Goal: Information Seeking & Learning: Learn about a topic

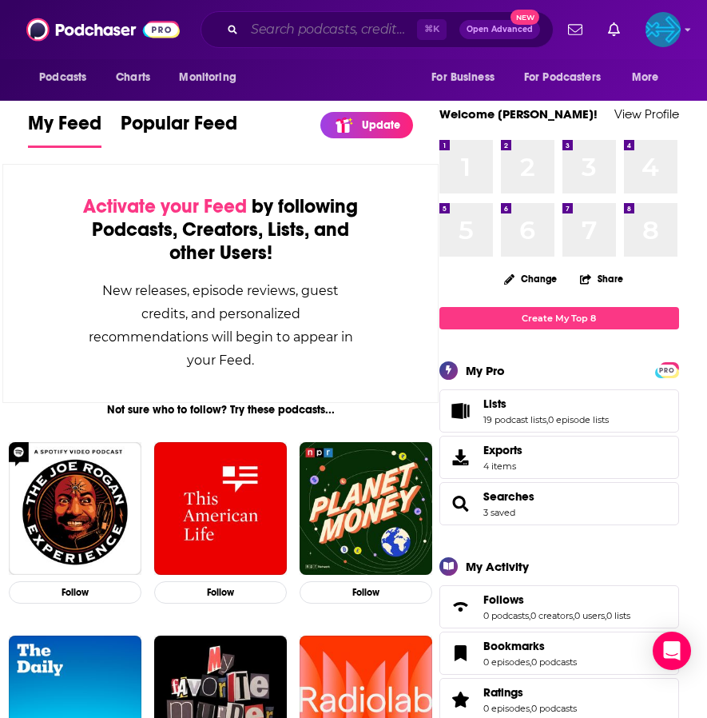
click at [304, 34] on input "Search podcasts, credits, & more..." at bounding box center [331, 30] width 173 height 26
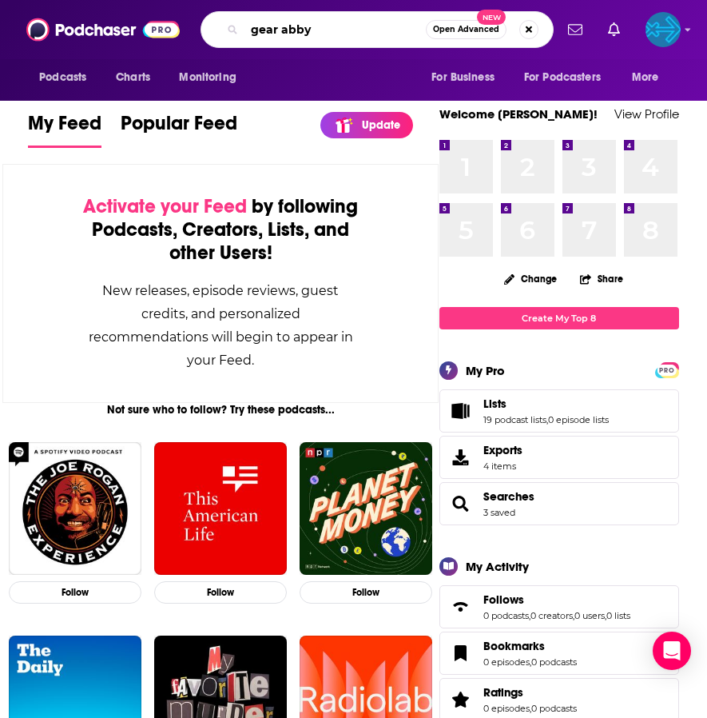
type input "gear abby"
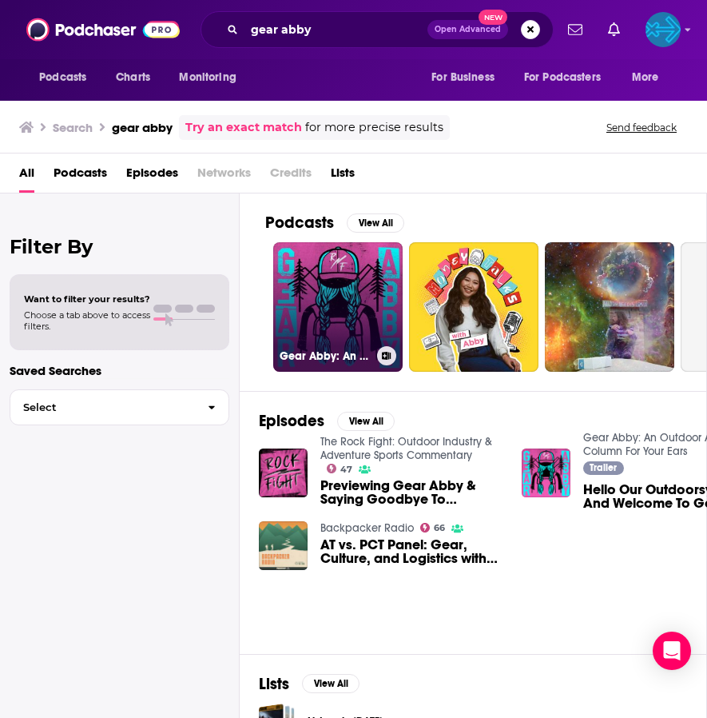
click at [372, 307] on link "Gear Abby: An Outdoor Advice Column For Your Ears" at bounding box center [337, 306] width 129 height 129
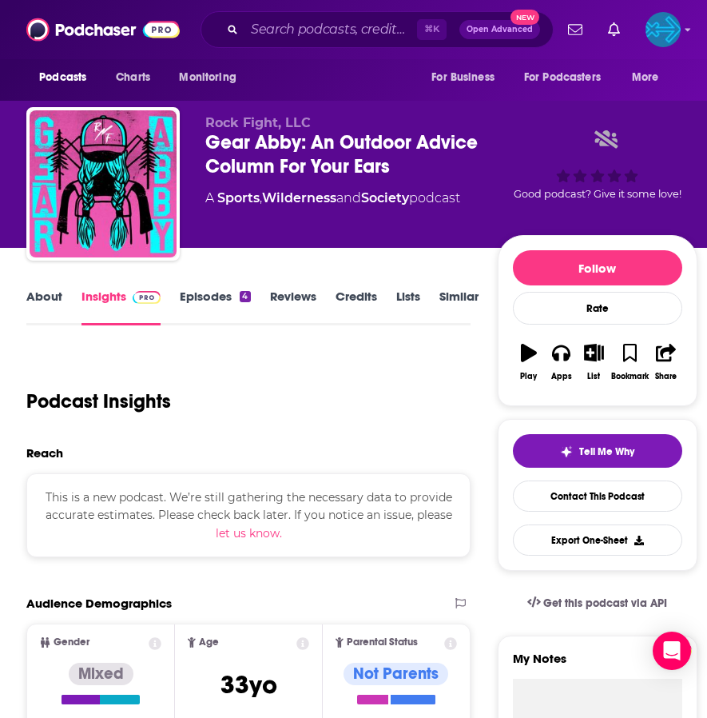
scroll to position [0, 2]
click at [48, 300] on link "About" at bounding box center [44, 306] width 36 height 37
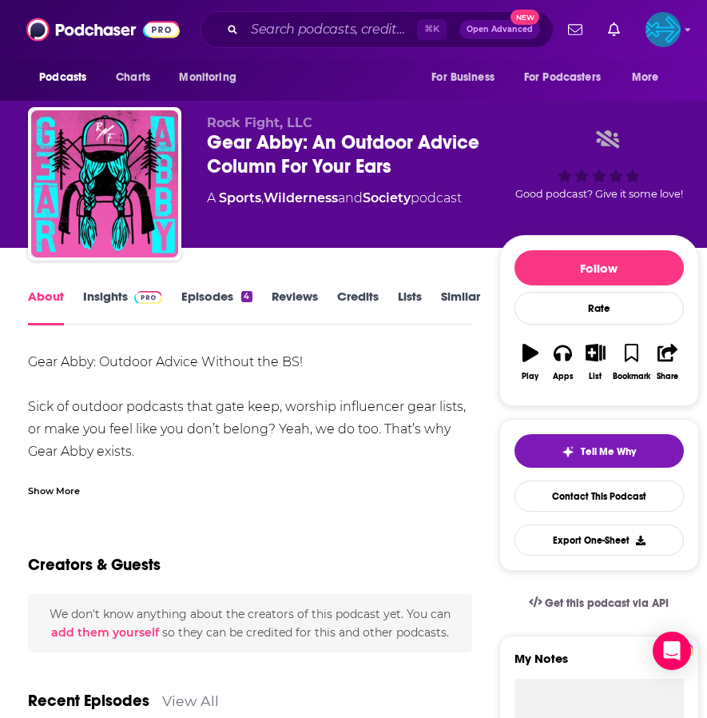
click at [116, 296] on link "Insights" at bounding box center [122, 306] width 79 height 37
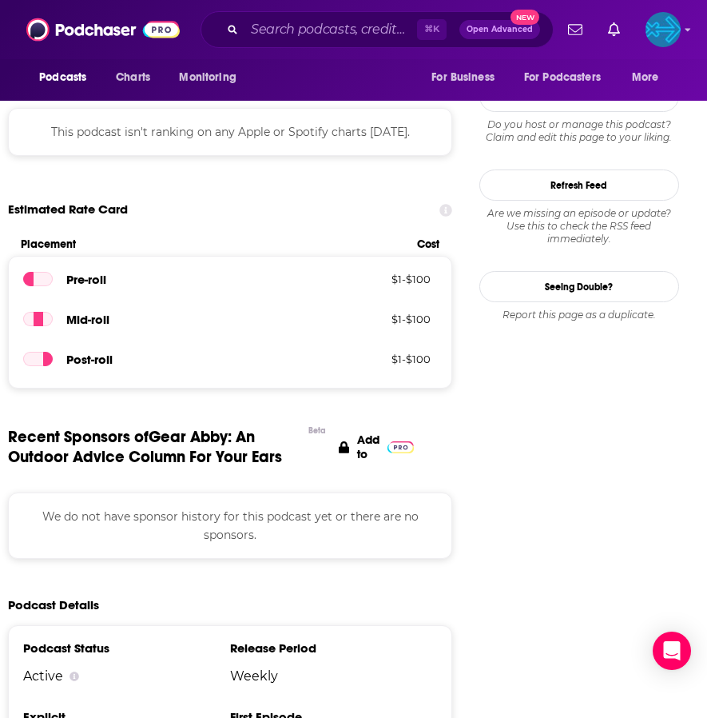
scroll to position [1429, 49]
